Goal: Task Accomplishment & Management: Manage account settings

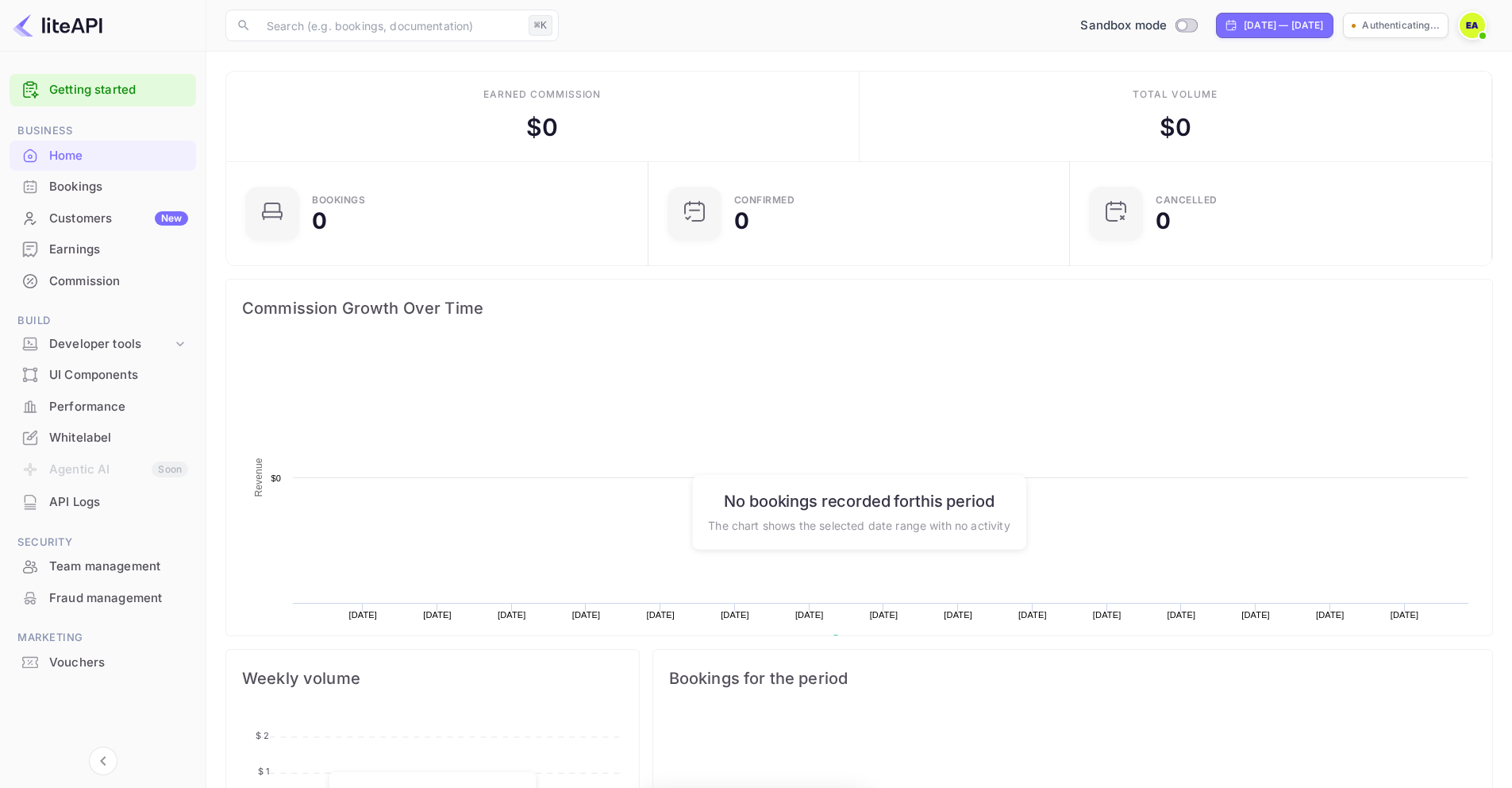
scroll to position [246, 400]
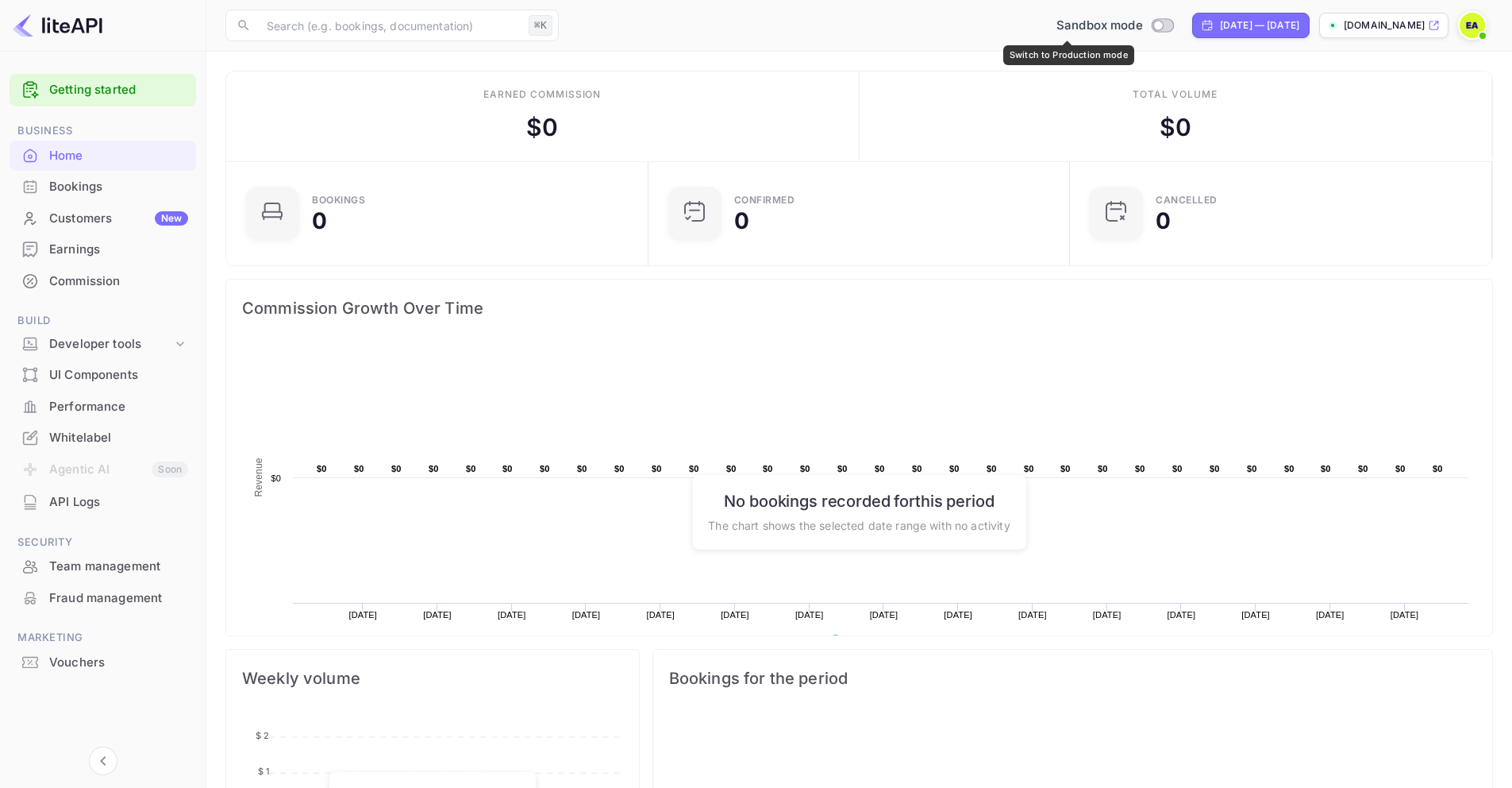
click at [1142, 26] on input "Switch to Production mode" at bounding box center [1158, 25] width 32 height 10
checkbox input "false"
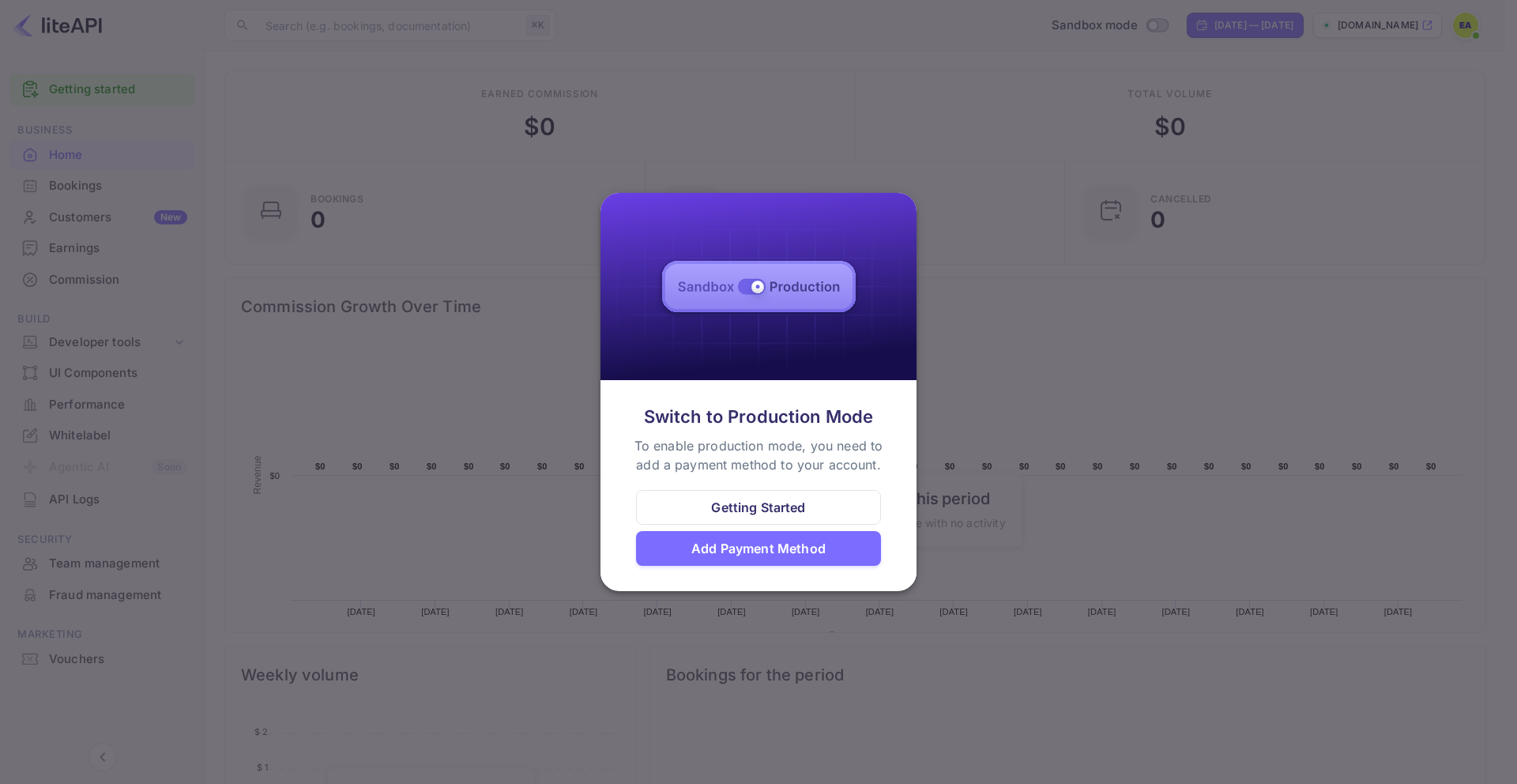
click at [786, 500] on div "Getting Started" at bounding box center [758, 507] width 94 height 19
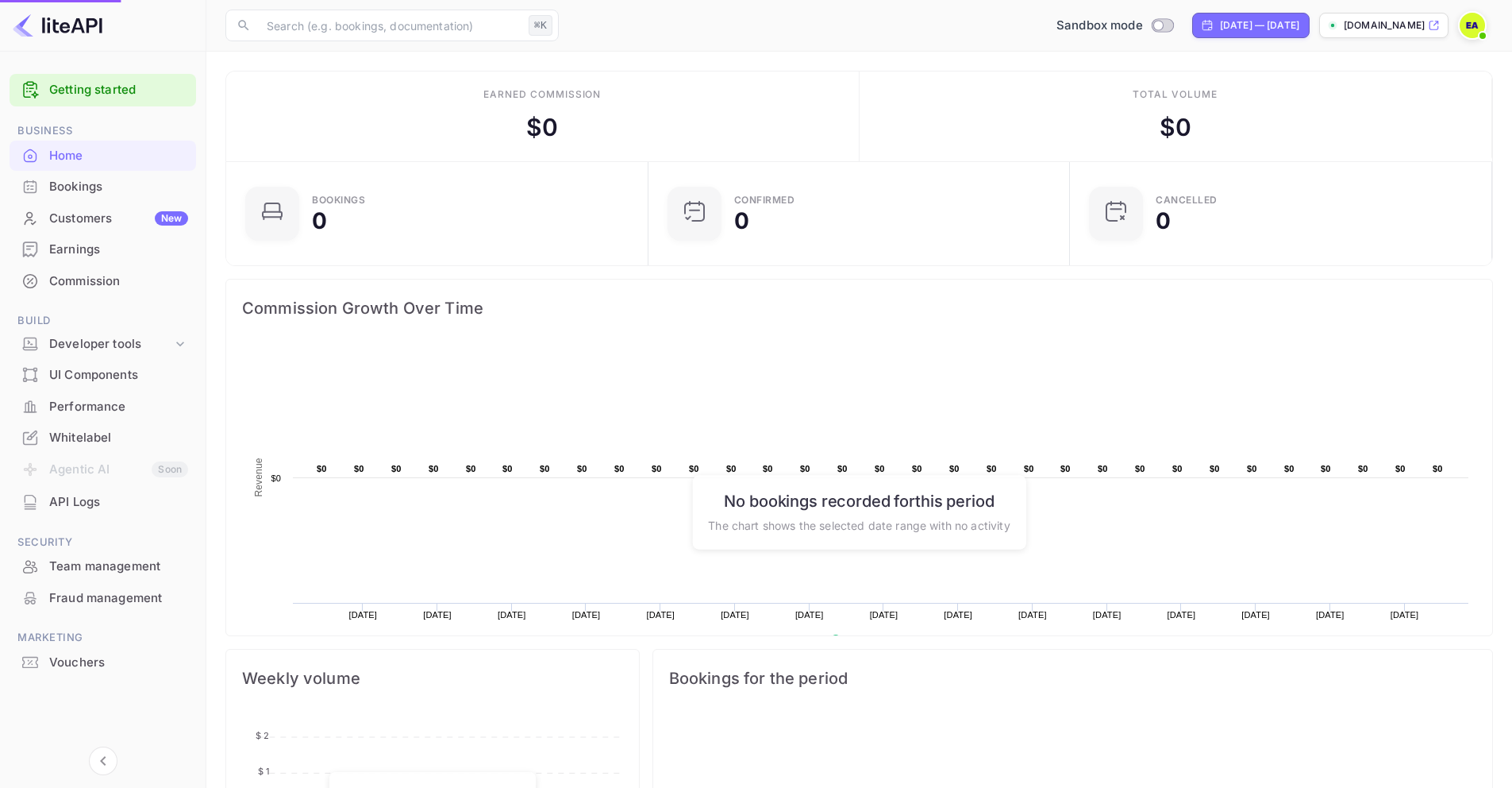
scroll to position [13, 13]
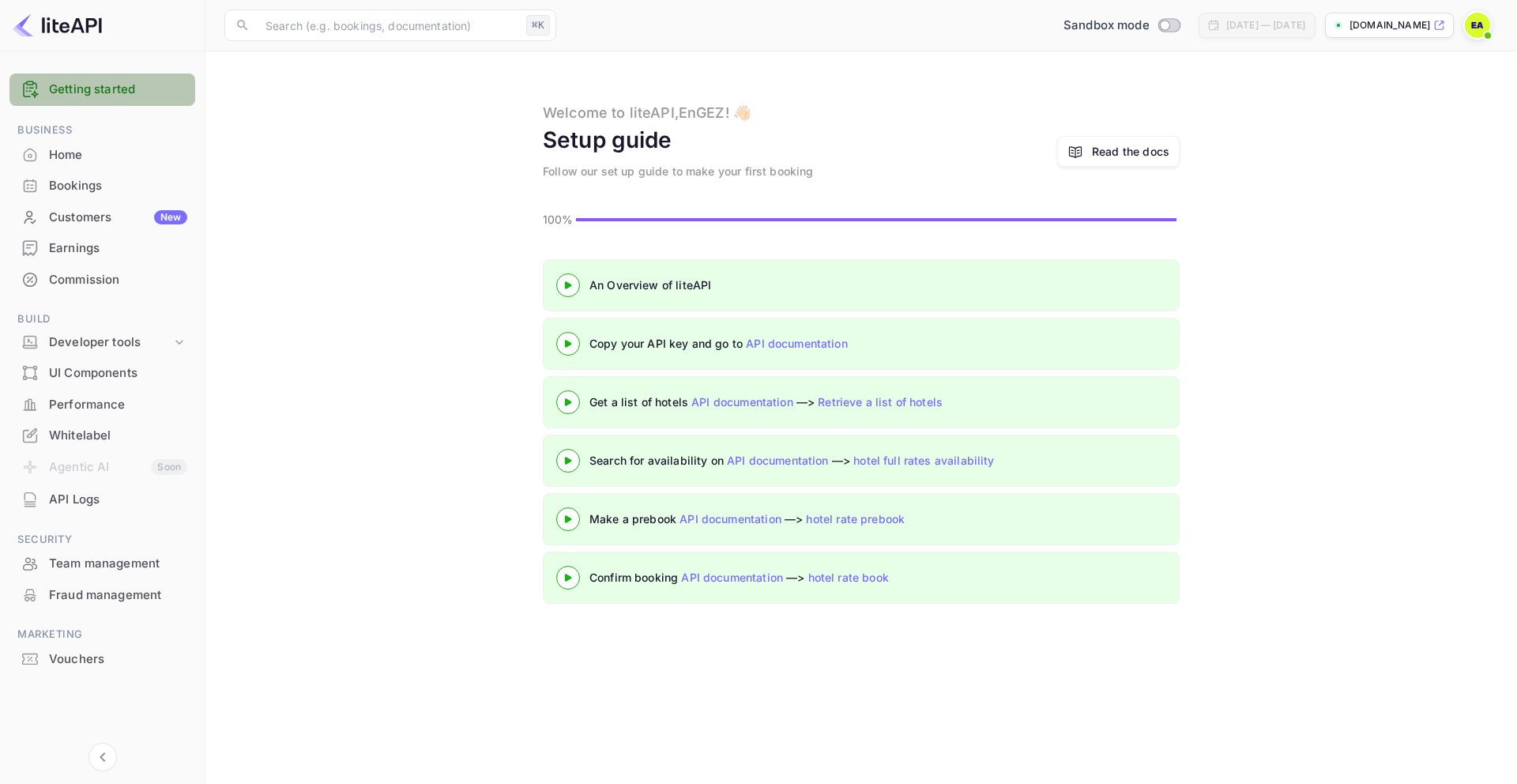
click at [81, 84] on link "Getting started" at bounding box center [118, 89] width 138 height 18
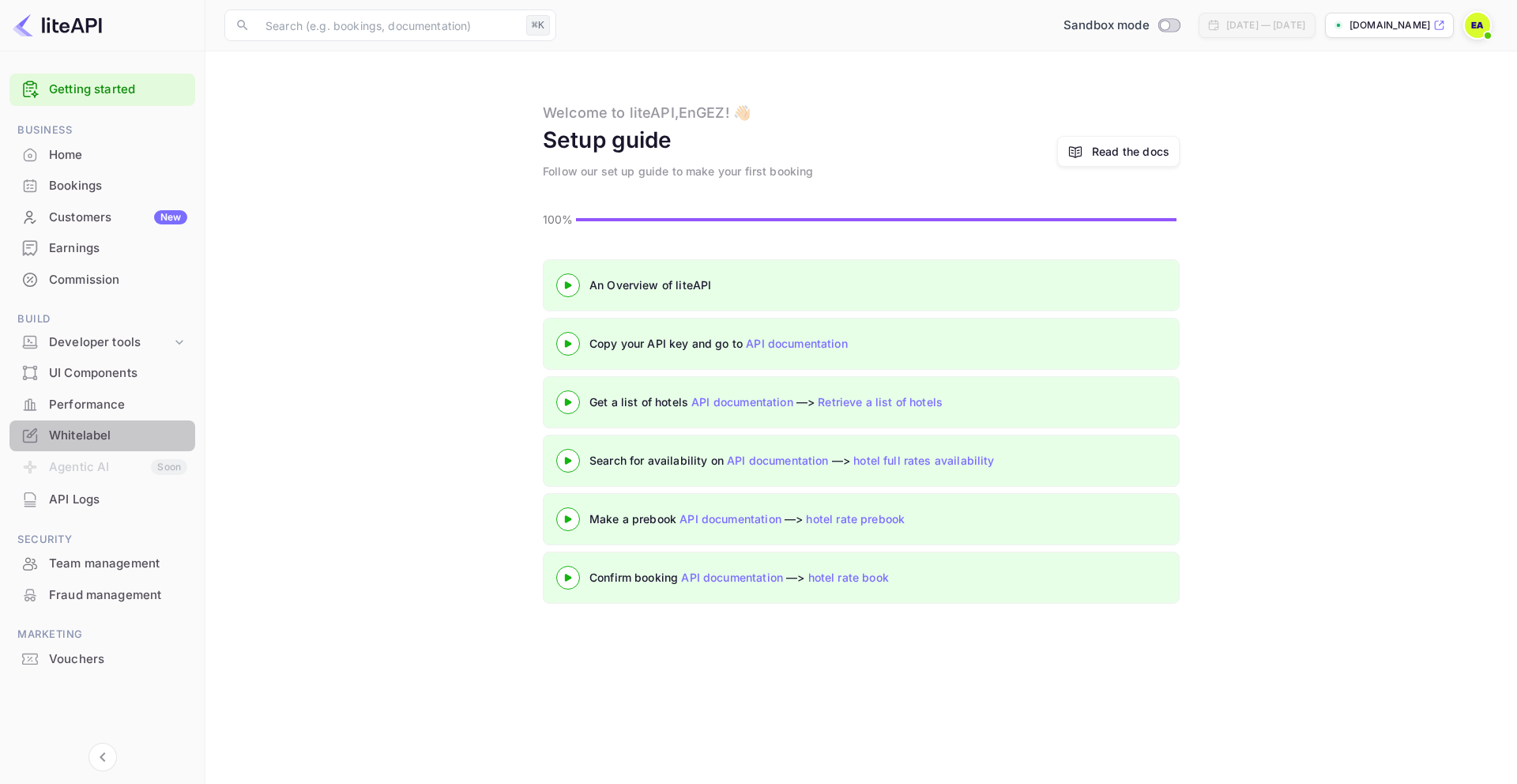
click at [78, 432] on div "Whitelabel" at bounding box center [118, 435] width 138 height 18
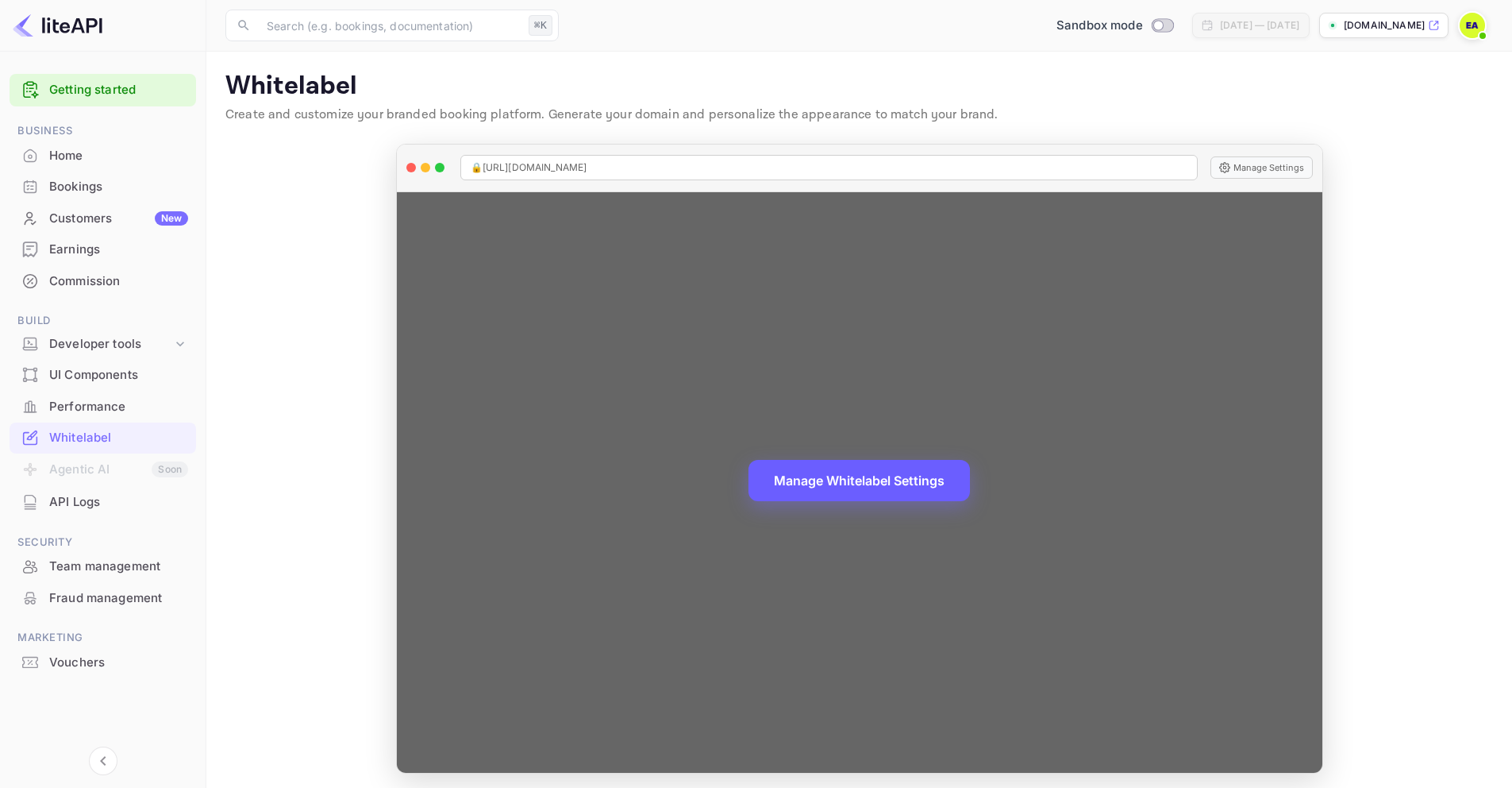
click at [826, 482] on button "Manage Whitelabel Settings" at bounding box center [859, 481] width 222 height 41
